Goal: Task Accomplishment & Management: Use online tool/utility

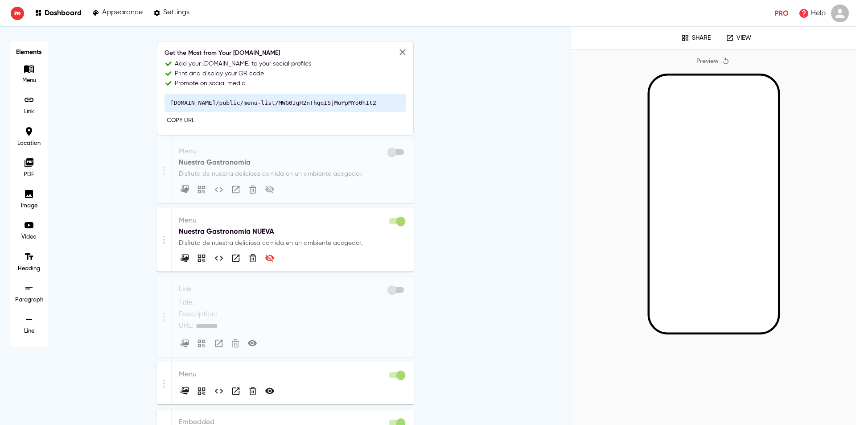
click at [263, 225] on p "Menu" at bounding box center [293, 220] width 228 height 11
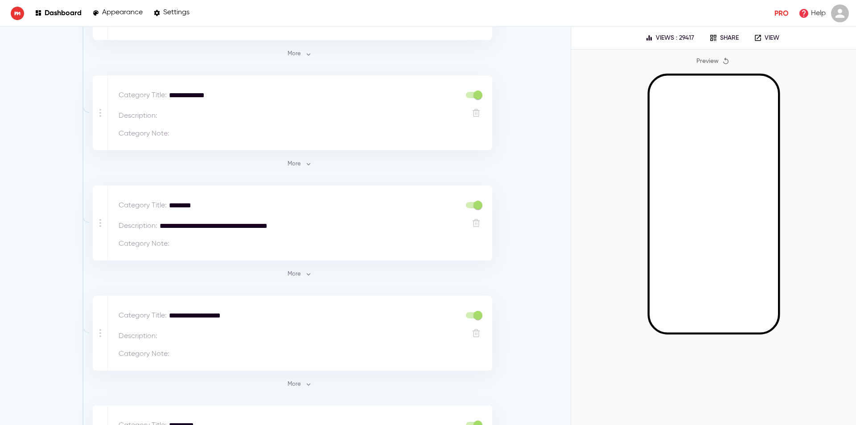
scroll to position [1026, 0]
click at [250, 206] on textarea "********" at bounding box center [312, 206] width 286 height 11
click at [284, 249] on textarea at bounding box center [329, 244] width 315 height 11
click at [305, 272] on icon "button" at bounding box center [309, 275] width 8 height 8
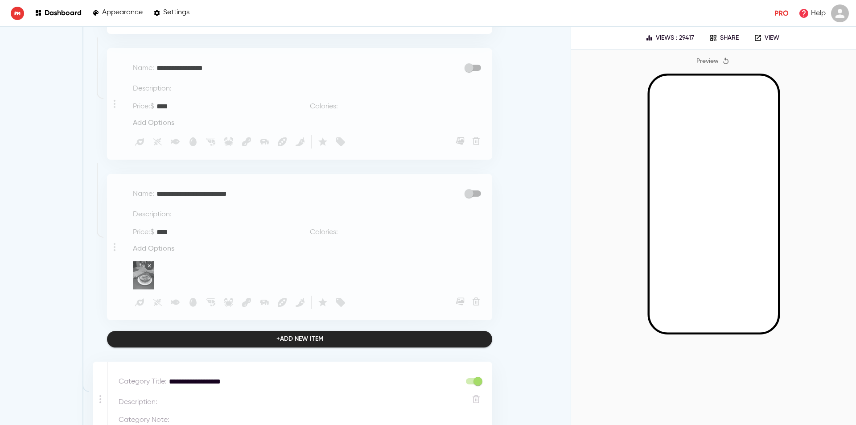
scroll to position [2542, 0]
